Goal: Information Seeking & Learning: Understand process/instructions

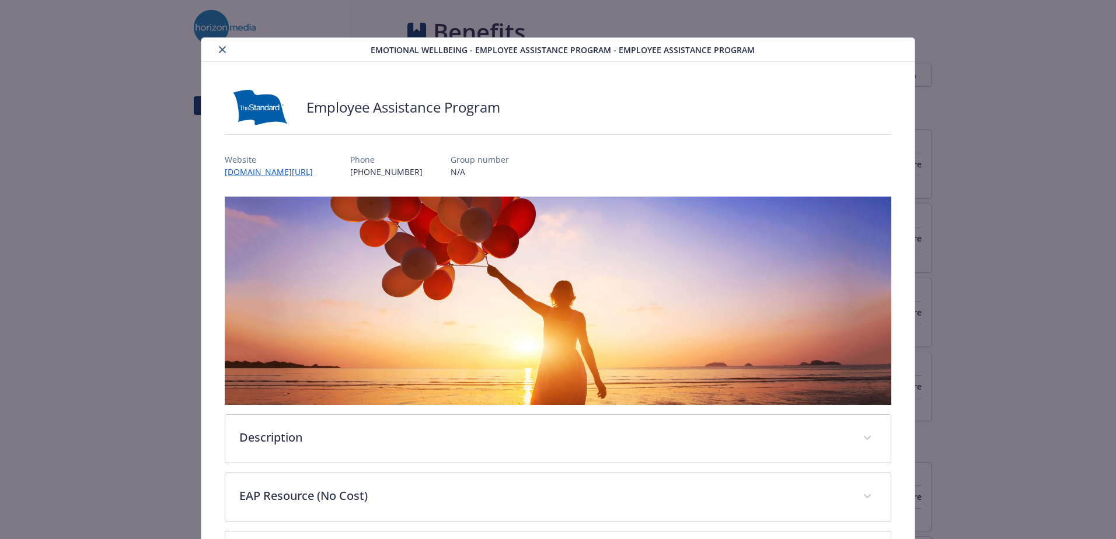
click at [221, 50] on icon "close" at bounding box center [222, 49] width 7 height 7
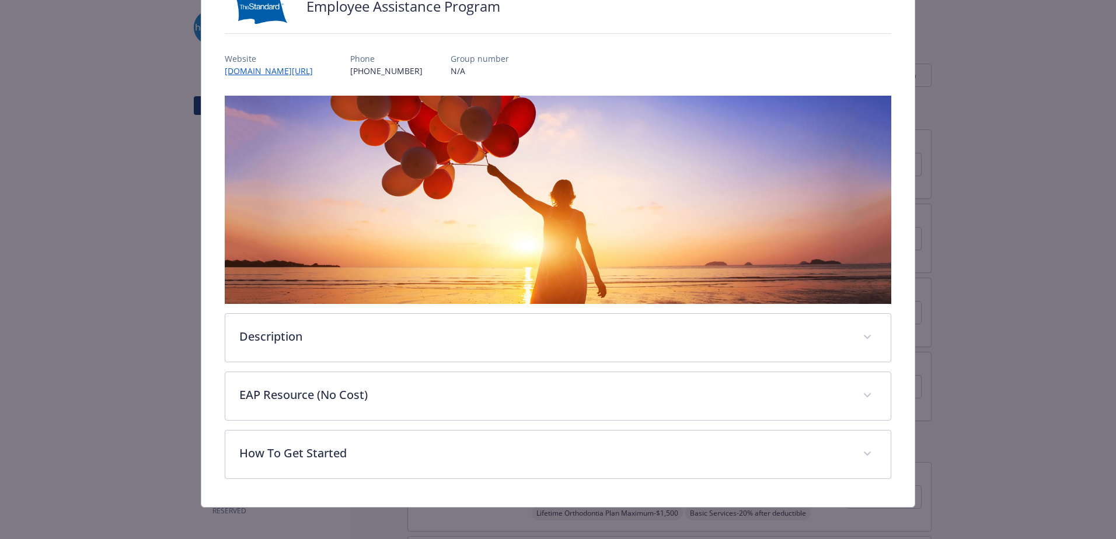
scroll to position [105, 0]
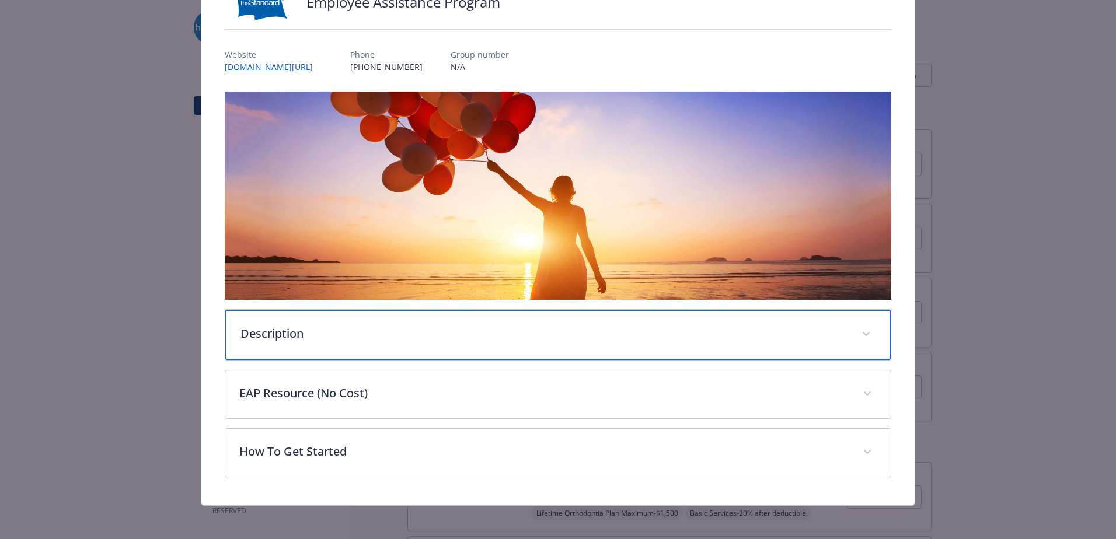
click at [863, 335] on span "details for plan Emotional Wellbeing - Employee Assistance Program - Employee A…" at bounding box center [866, 334] width 19 height 19
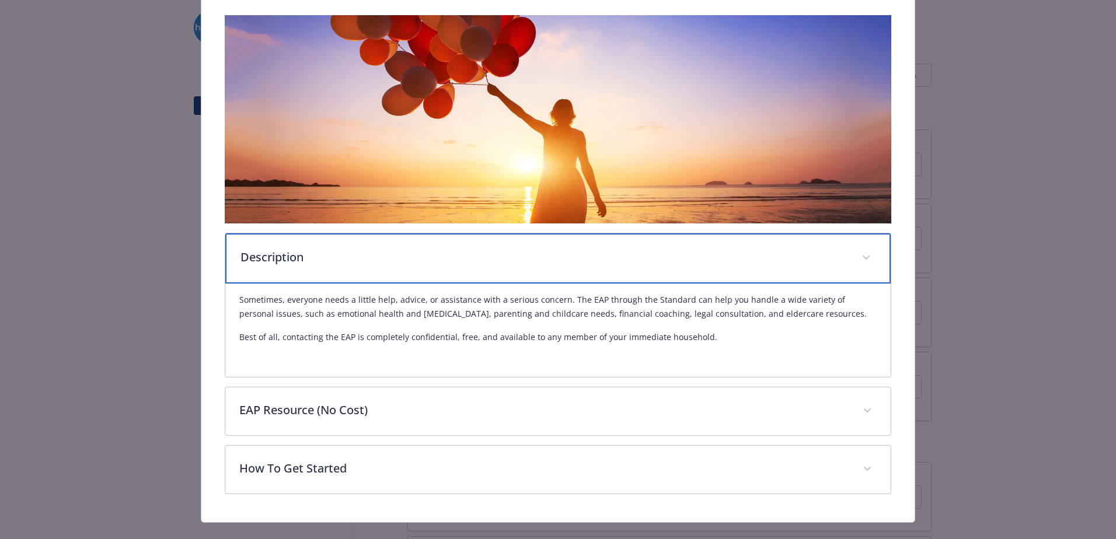
scroll to position [201, 0]
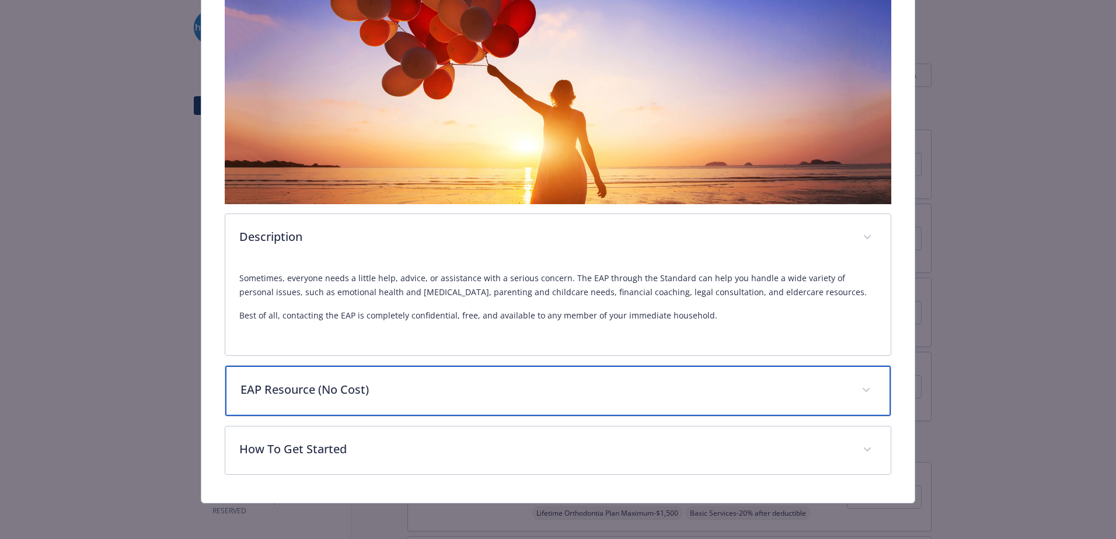
click at [863, 390] on icon "details for plan Emotional Wellbeing - Employee Assistance Program - Employee A…" at bounding box center [866, 390] width 7 height 4
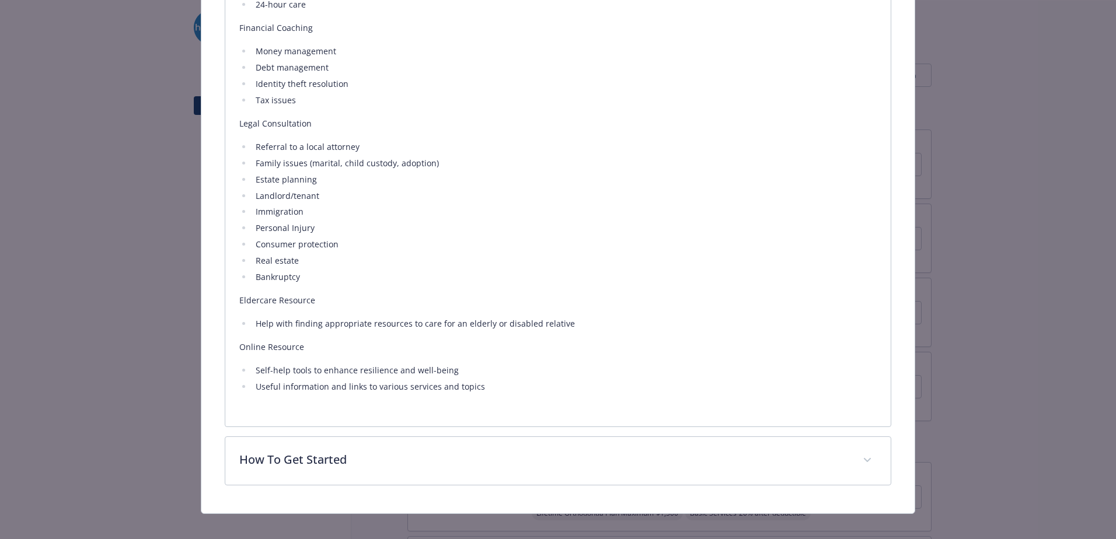
scroll to position [936, 0]
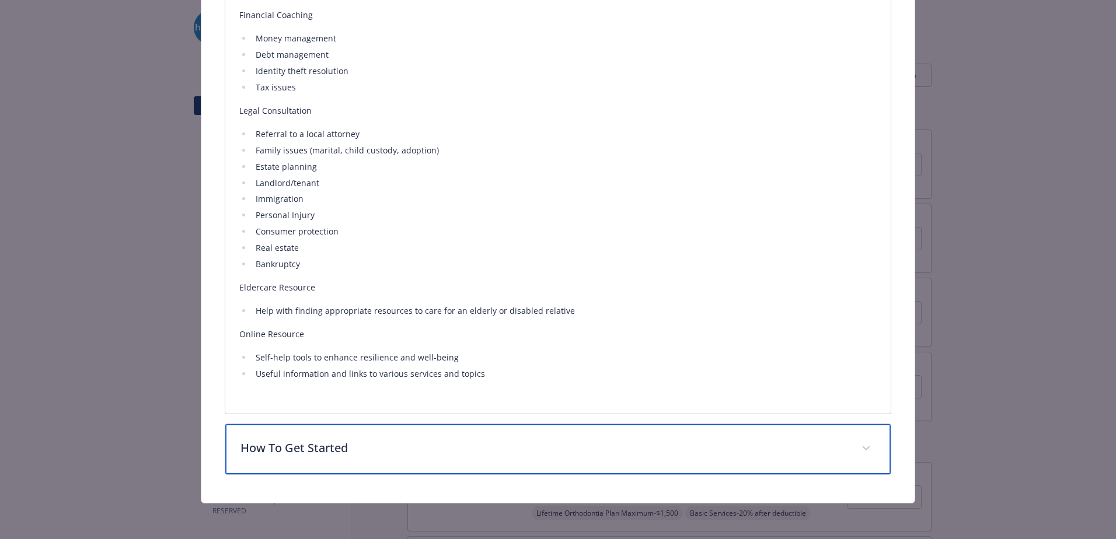
click at [314, 445] on p "How To Get Started" at bounding box center [544, 449] width 607 height 18
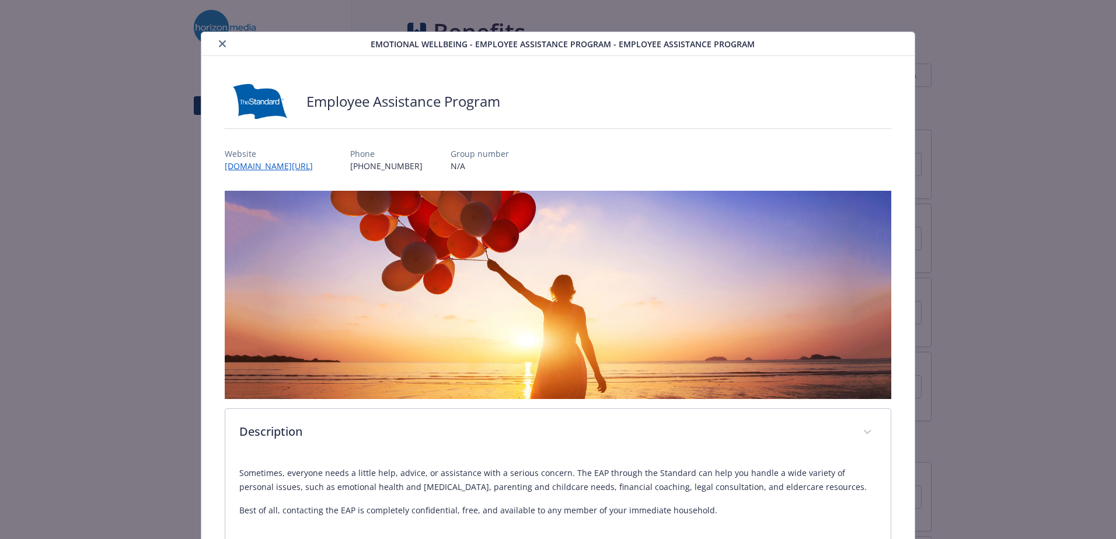
scroll to position [0, 0]
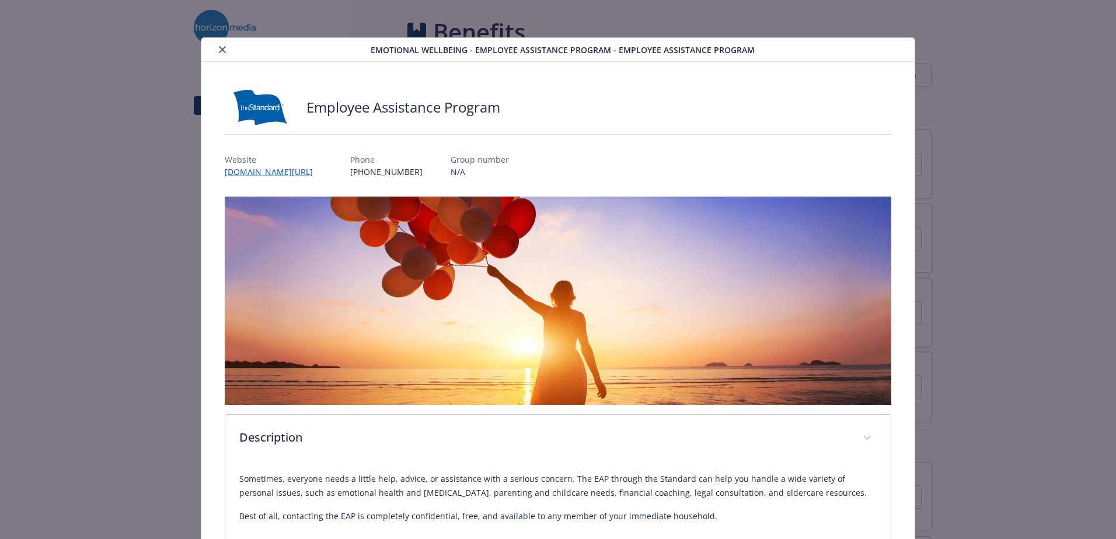
click at [224, 49] on icon "close" at bounding box center [222, 49] width 7 height 7
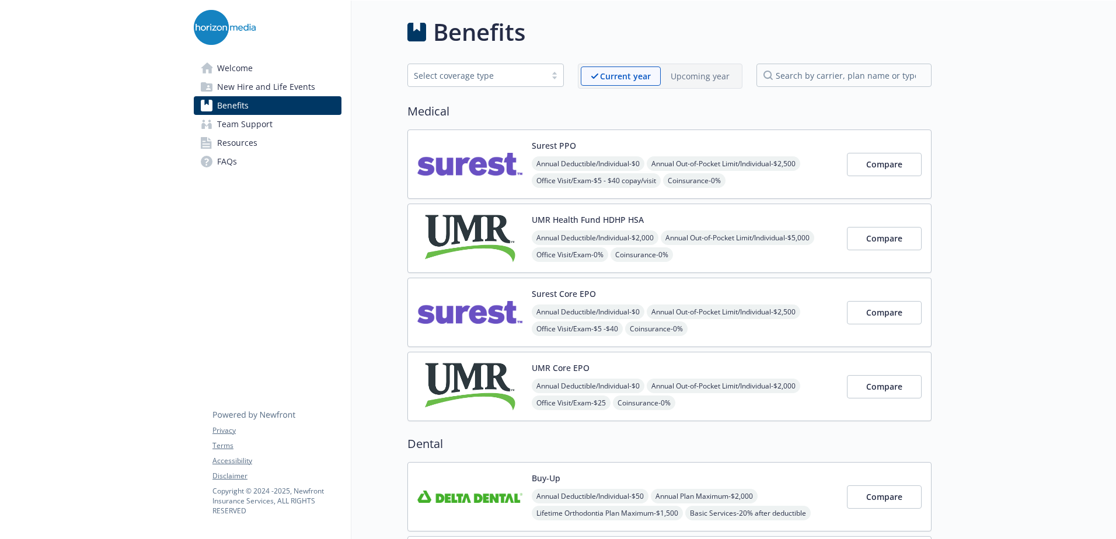
click at [231, 59] on span "Welcome" at bounding box center [235, 68] width 36 height 19
